Goal: Information Seeking & Learning: Learn about a topic

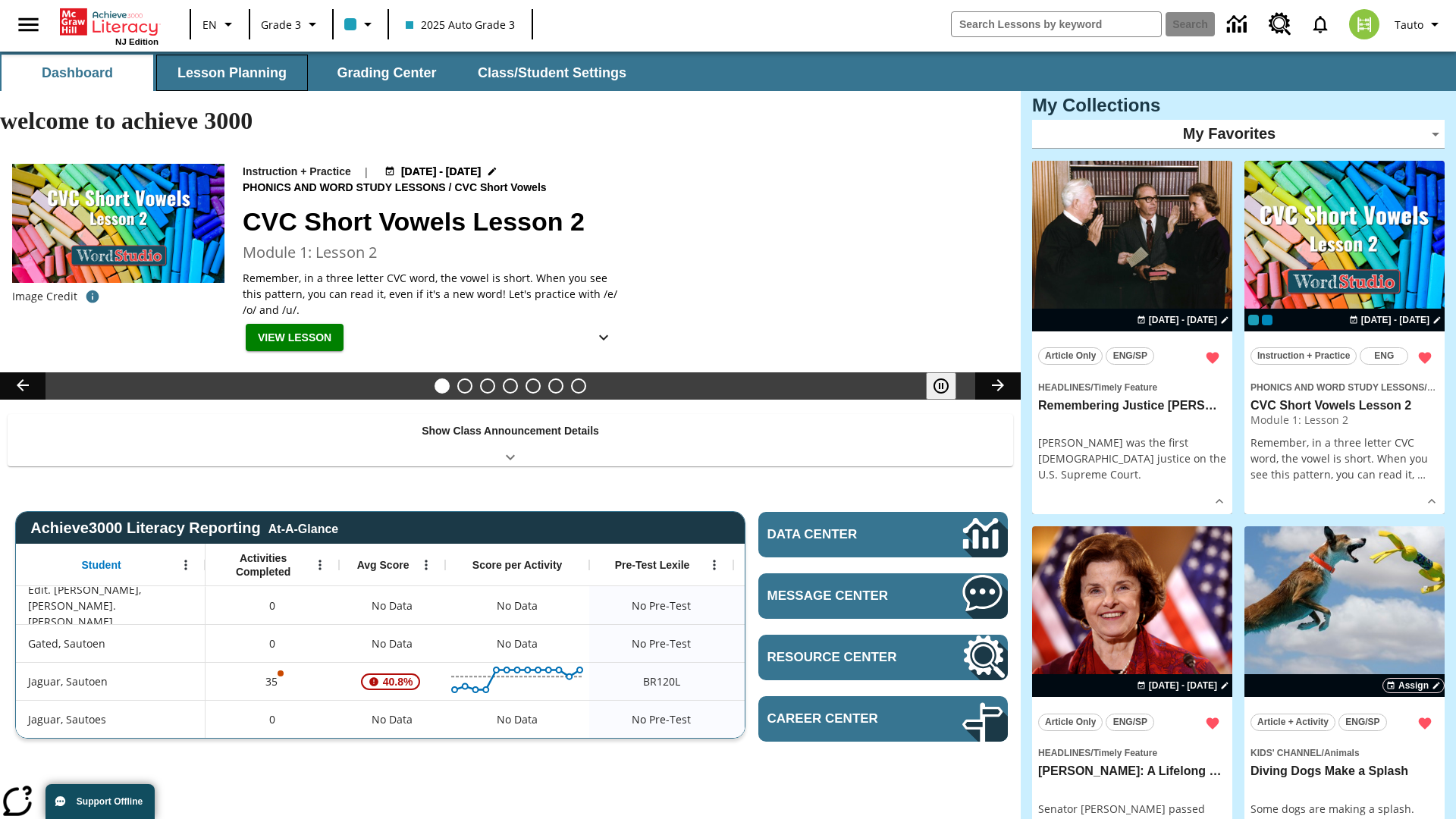
click at [232, 73] on button "Lesson Planning" at bounding box center [231, 72] width 151 height 36
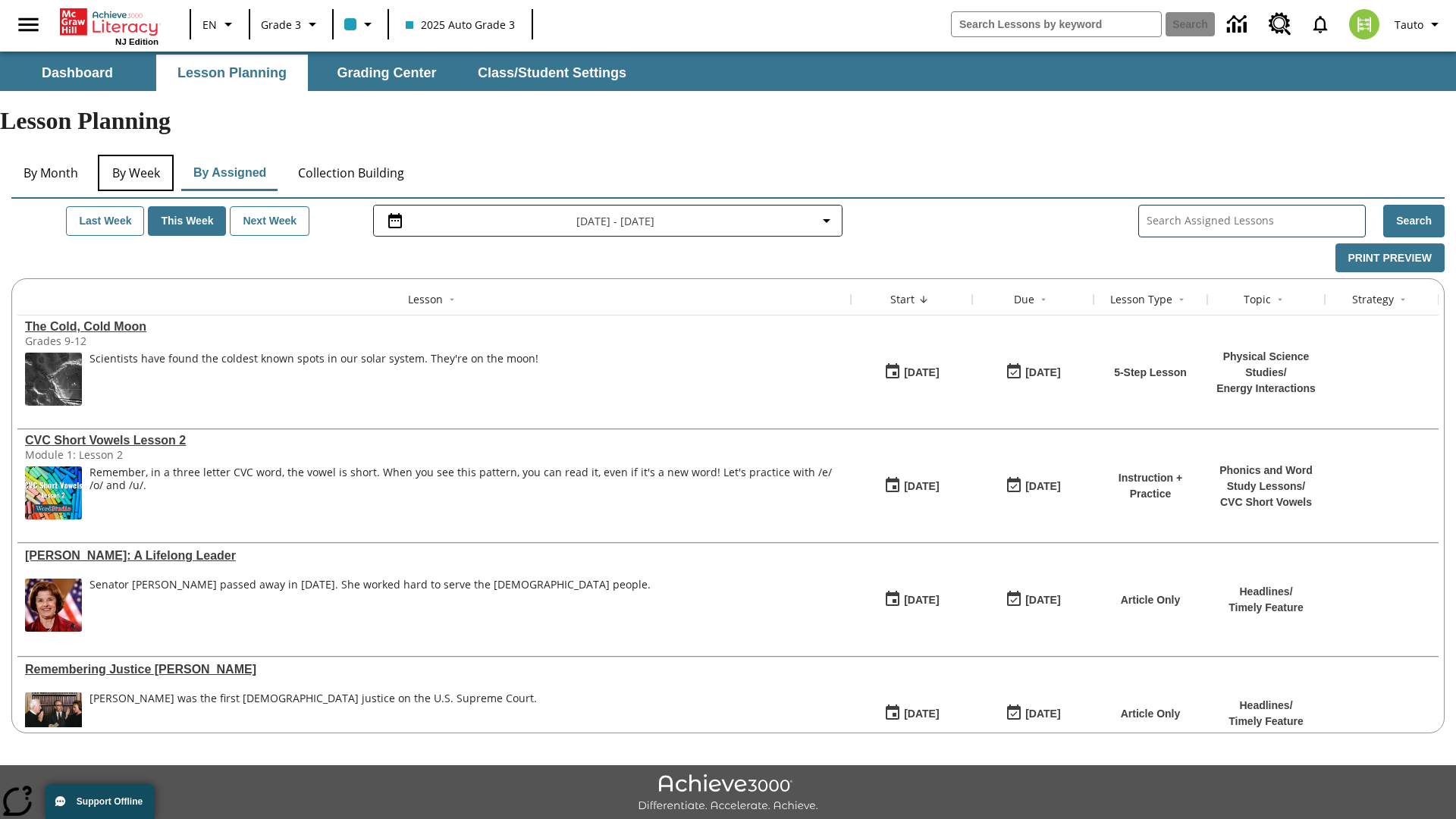
click at [136, 155] on button "By Week" at bounding box center [136, 172] width 76 height 36
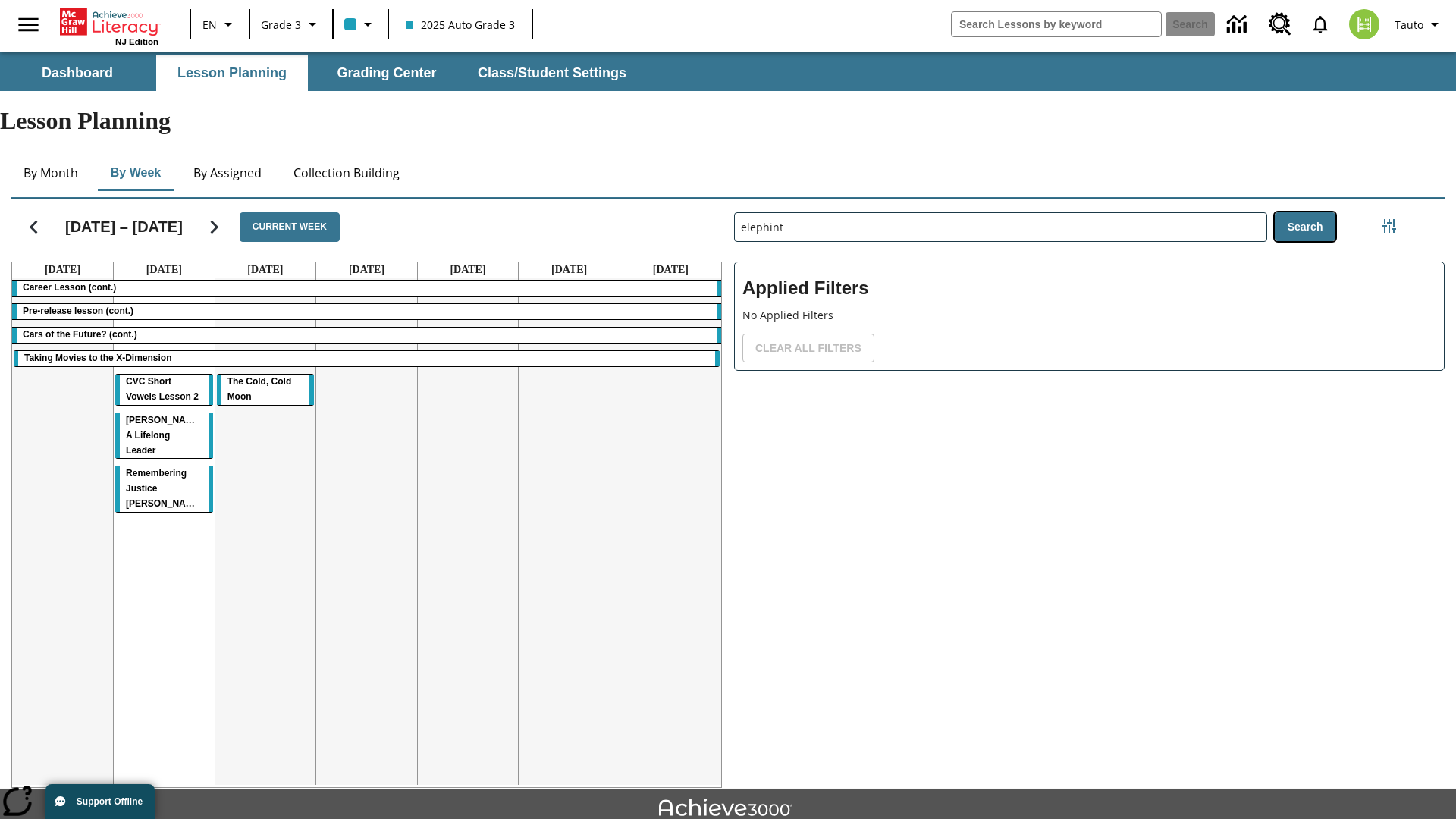
click at [1305, 212] on button "Search" at bounding box center [1305, 227] width 62 height 30
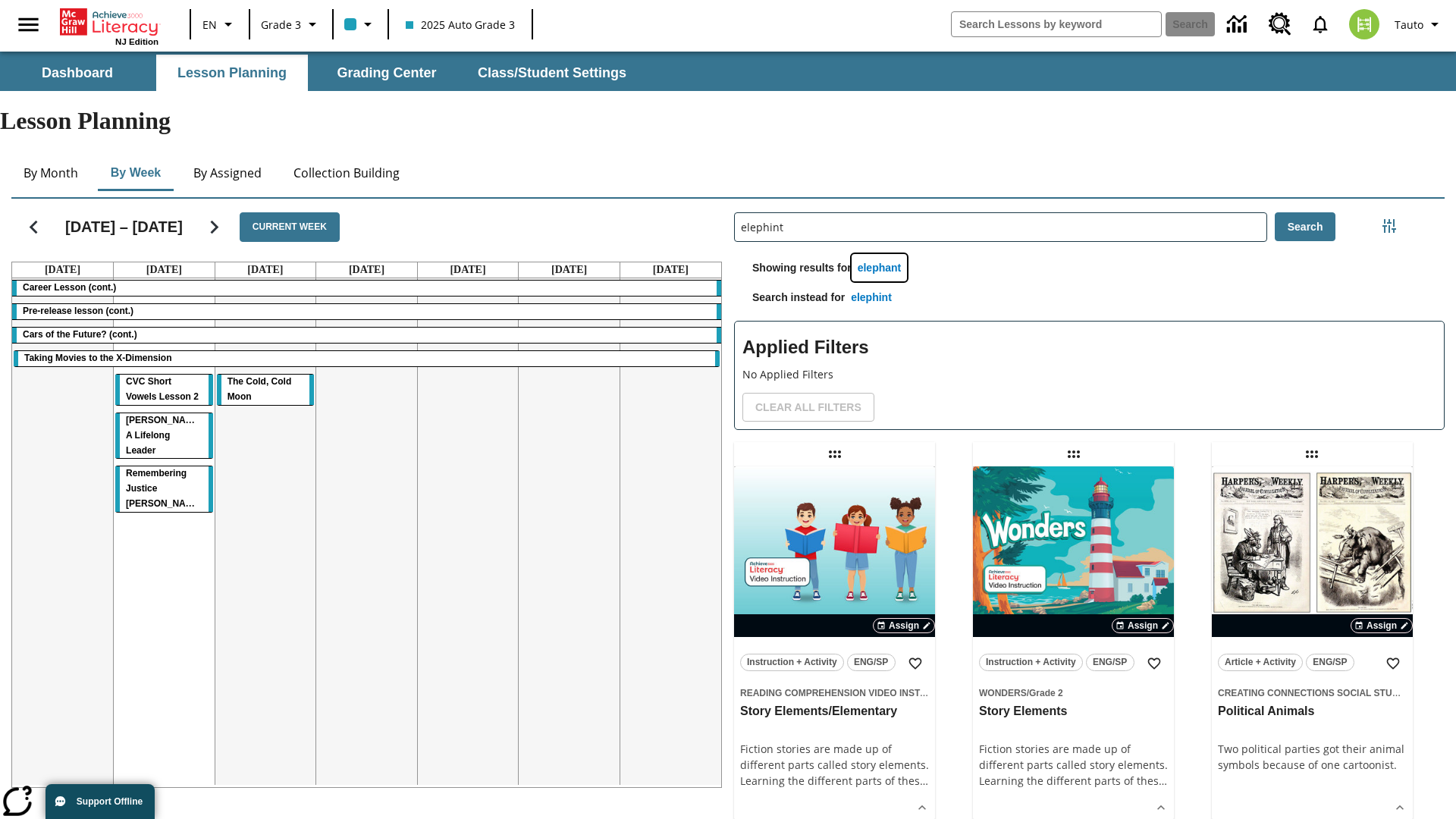
click at [882, 255] on button "elephant" at bounding box center [880, 268] width 56 height 28
type input "elephant"
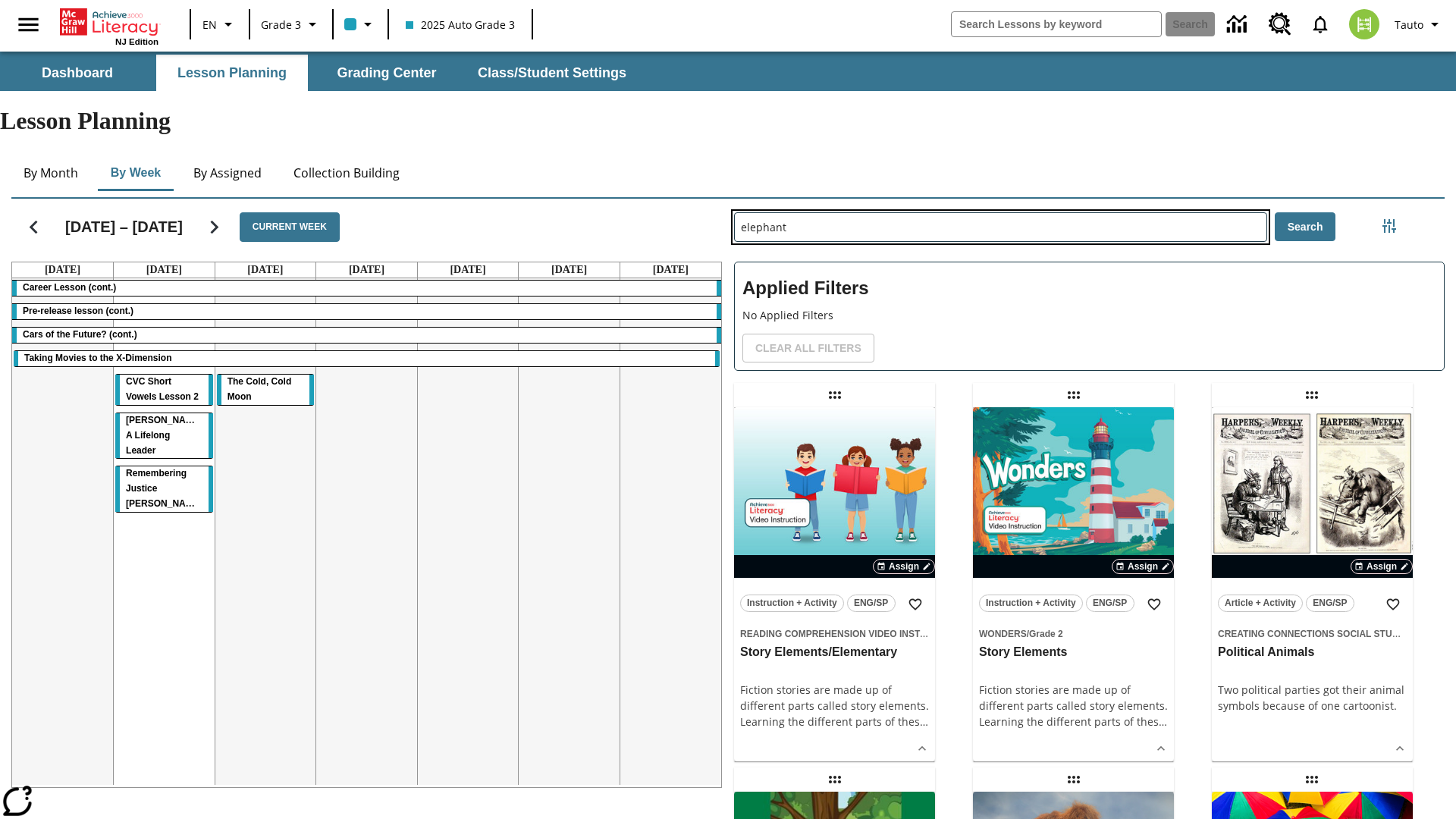
type input "elephint"
